Goal: Navigation & Orientation: Find specific page/section

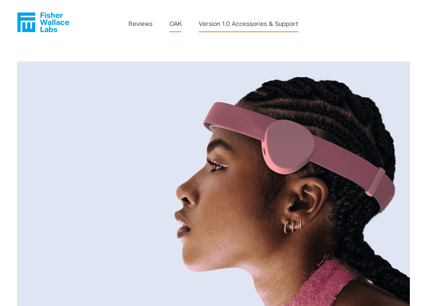
click at [230, 23] on link "Version 1.0 Accessories & Support" at bounding box center [249, 24] width 100 height 9
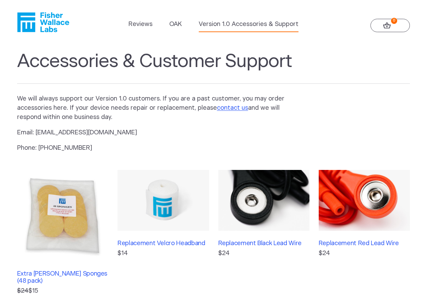
click at [184, 24] on ul "Reviews OAK Version 1.0 Accessories & Support" at bounding box center [213, 26] width 170 height 12
click at [177, 23] on link "OAK" at bounding box center [175, 24] width 12 height 9
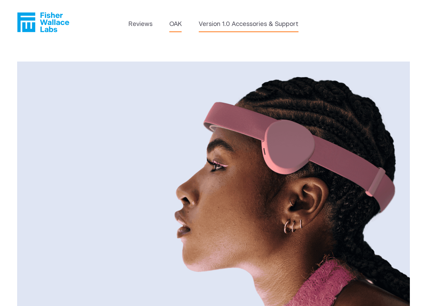
click at [219, 25] on link "Version 1.0 Accessories & Support" at bounding box center [249, 24] width 100 height 9
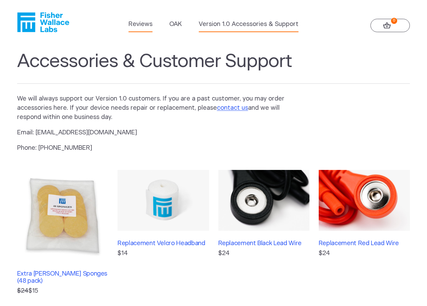
click at [139, 23] on link "Reviews" at bounding box center [140, 24] width 24 height 9
